Goal: Transaction & Acquisition: Purchase product/service

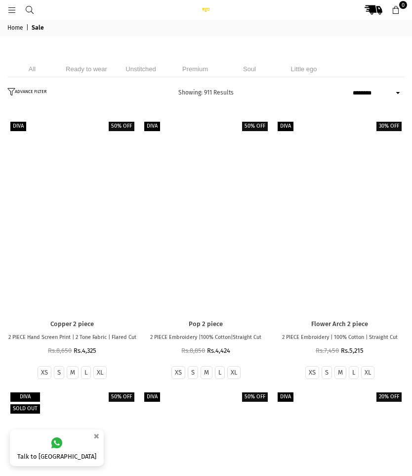
select select "******"
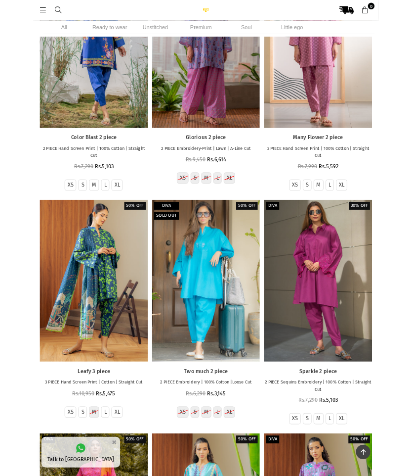
scroll to position [2884, 0]
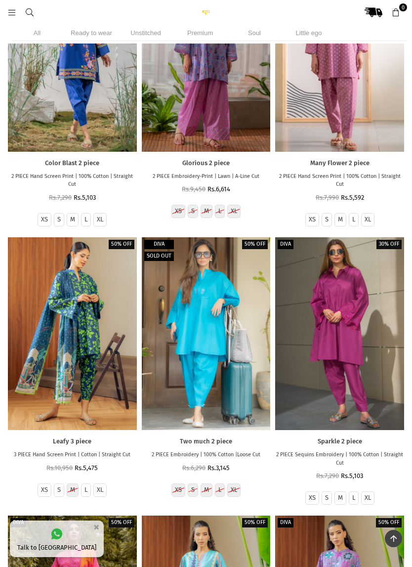
click at [339, 359] on div at bounding box center [339, 333] width 129 height 193
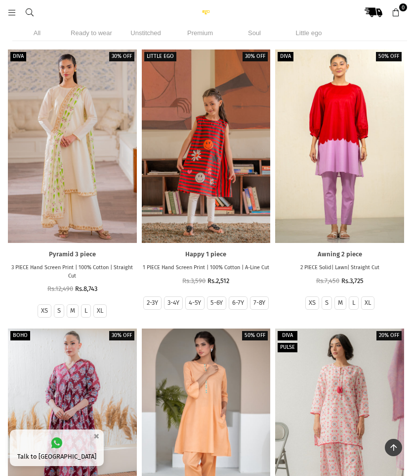
scroll to position [1118, 0]
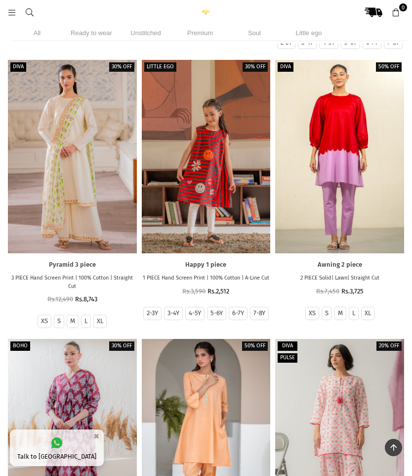
click at [150, 33] on li "Unstitched" at bounding box center [145, 33] width 49 height 16
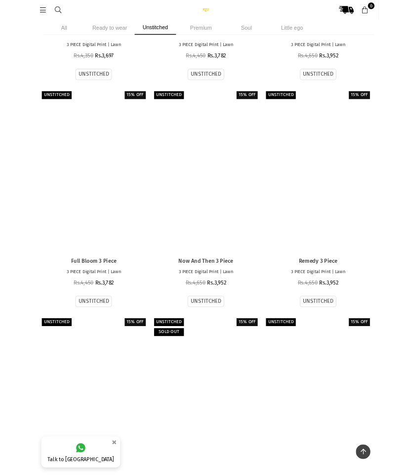
scroll to position [5132, 0]
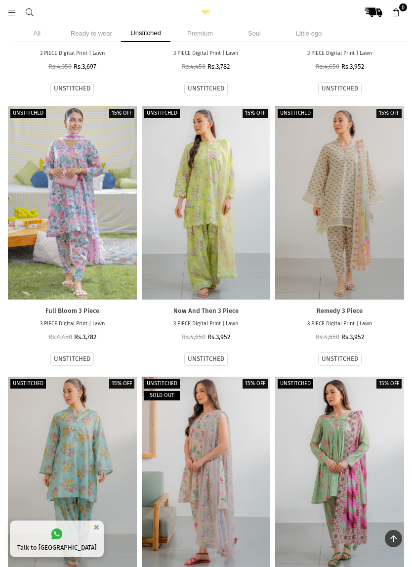
click at [57, 182] on div at bounding box center [72, 202] width 129 height 193
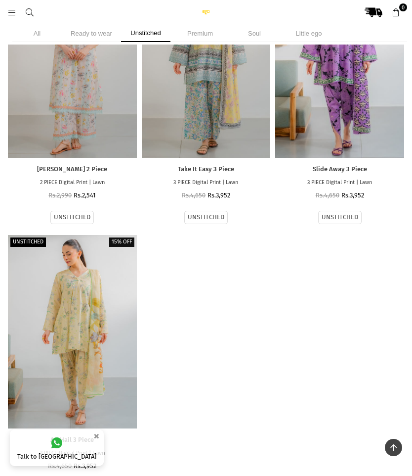
scroll to position [7706, 0]
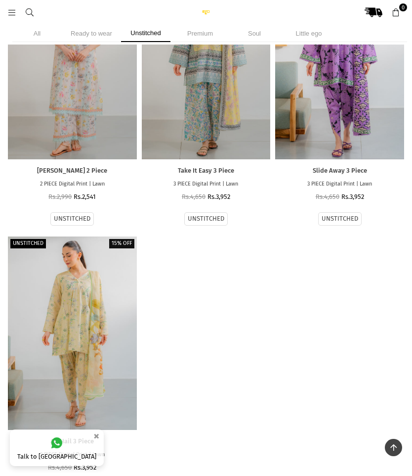
scroll to position [1118, 0]
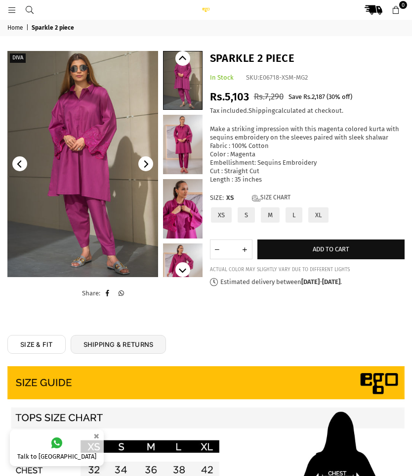
click at [128, 242] on img at bounding box center [82, 164] width 151 height 226
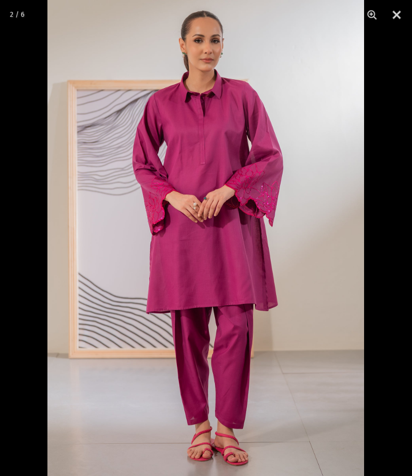
click at [395, 8] on button "Close" at bounding box center [397, 15] width 25 height 30
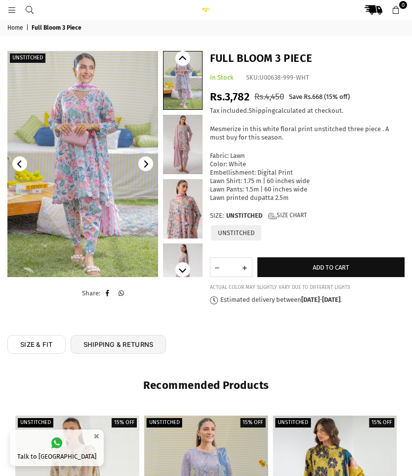
click at [128, 241] on img at bounding box center [82, 164] width 151 height 226
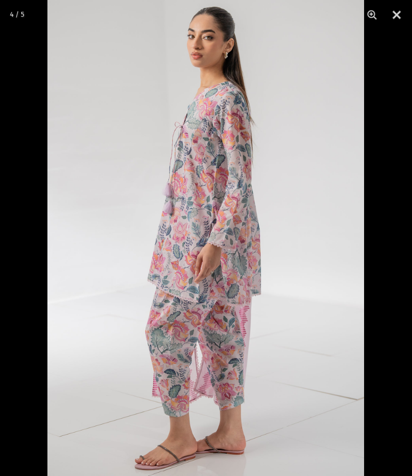
click at [324, 348] on section "4 / 5" at bounding box center [206, 238] width 412 height 476
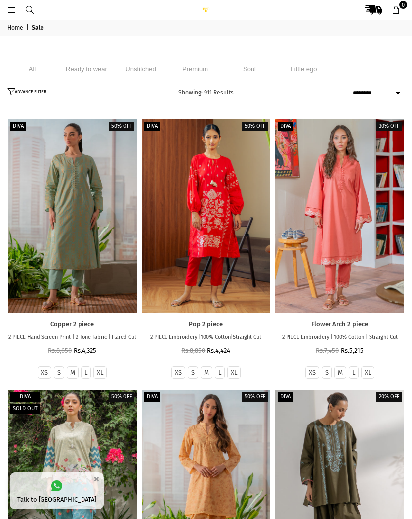
select select "******"
